Goal: Find specific page/section: Find specific page/section

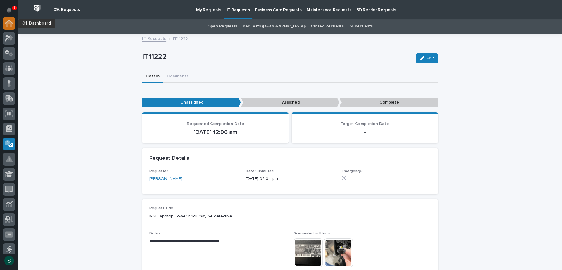
click at [10, 20] on icon at bounding box center [9, 23] width 8 height 7
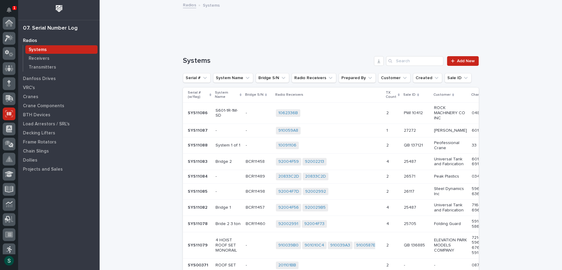
scroll to position [90, 0]
